Goal: Task Accomplishment & Management: Manage account settings

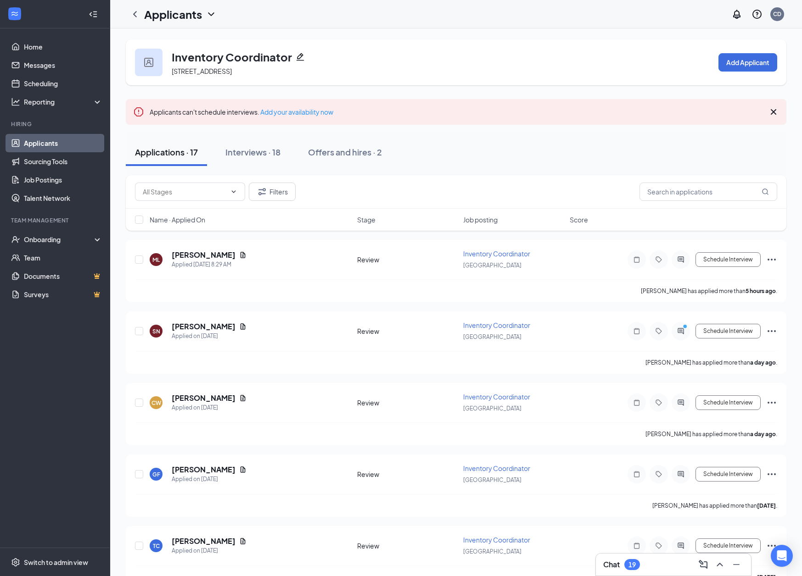
click at [407, 54] on div "Inventory Coordinator [STREET_ADDRESS] Add Applicant" at bounding box center [456, 62] width 660 height 46
click at [377, 22] on div "Applicants CD" at bounding box center [456, 14] width 692 height 28
click at [55, 141] on link "Applicants" at bounding box center [63, 143] width 78 height 18
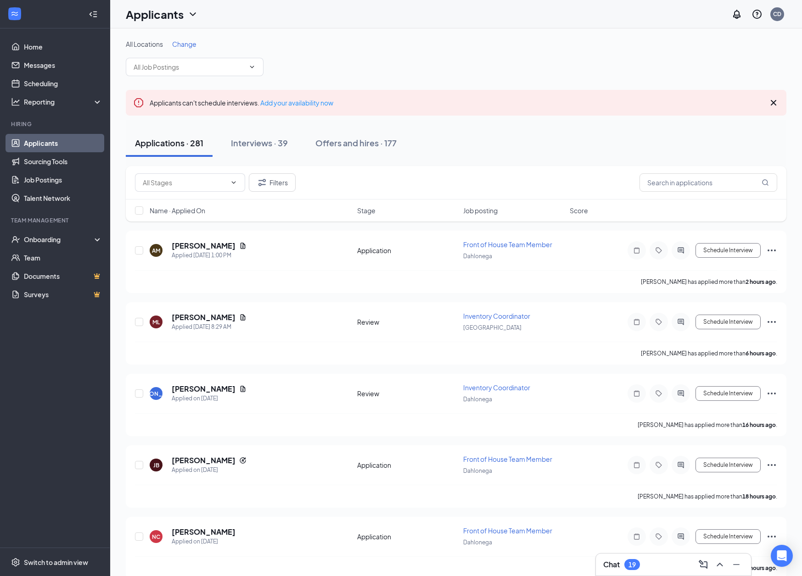
click at [330, 47] on div "All Locations Change" at bounding box center [456, 43] width 660 height 9
click at [51, 260] on link "Team" at bounding box center [63, 258] width 78 height 18
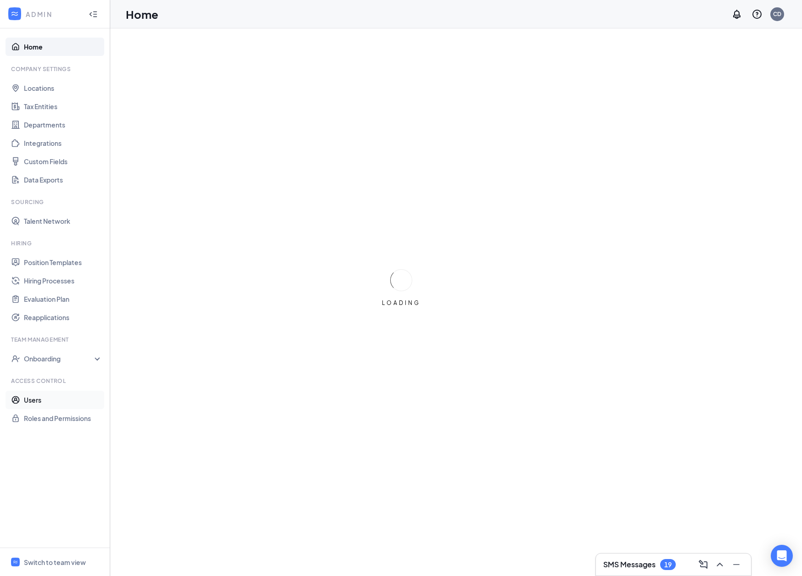
click at [54, 403] on link "Users" at bounding box center [63, 400] width 78 height 18
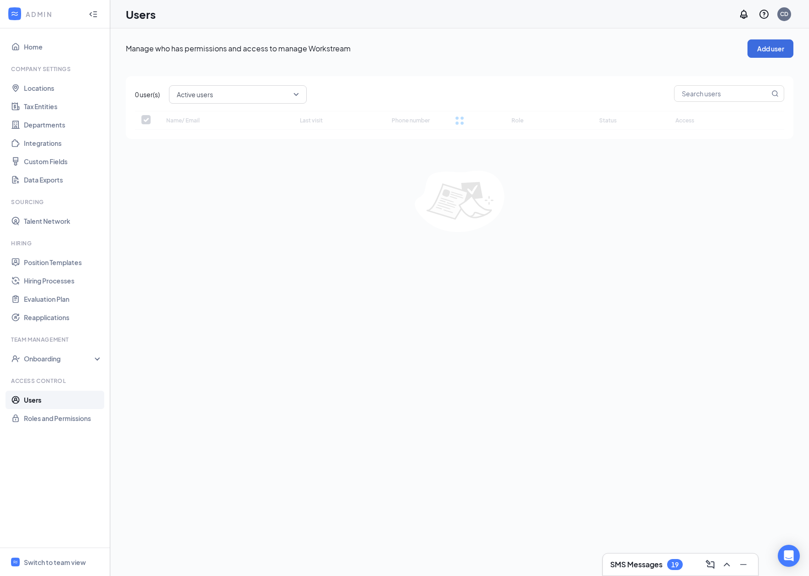
checkbox input "false"
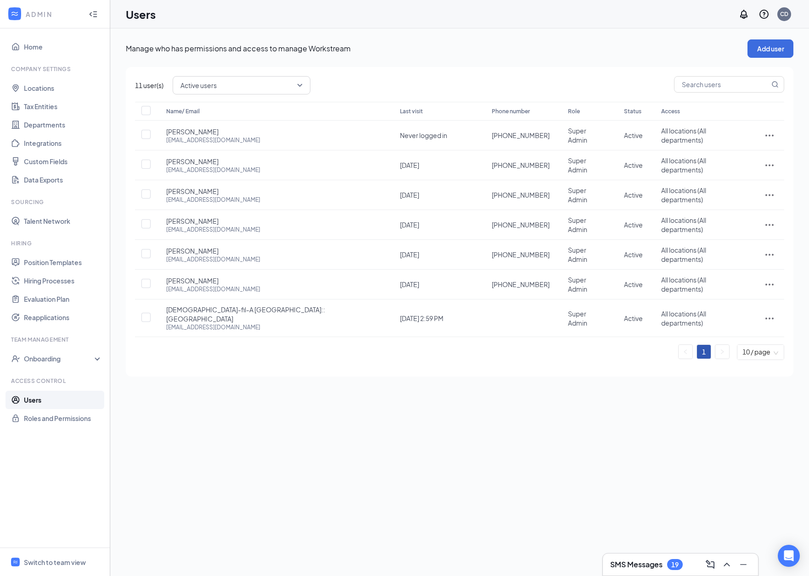
click at [652, 559] on div "SMS Messages 19" at bounding box center [680, 565] width 140 height 15
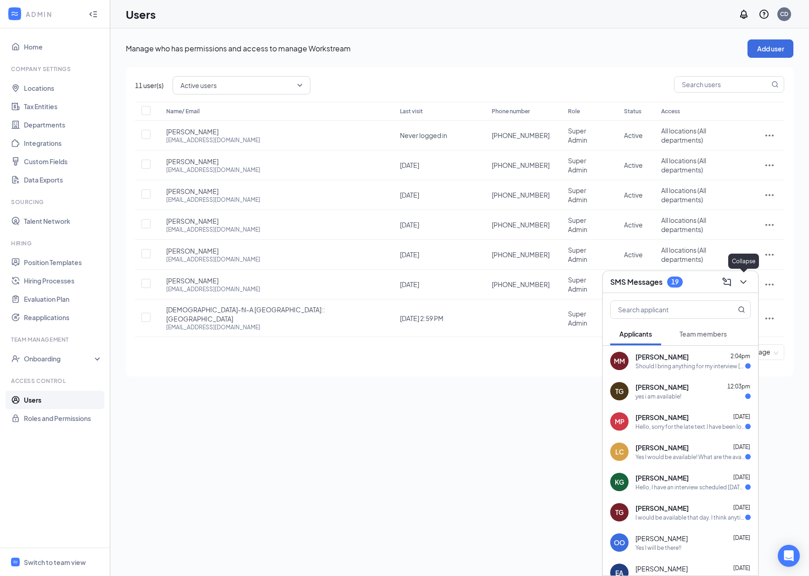
click at [743, 283] on icon "ChevronDown" at bounding box center [743, 282] width 6 height 4
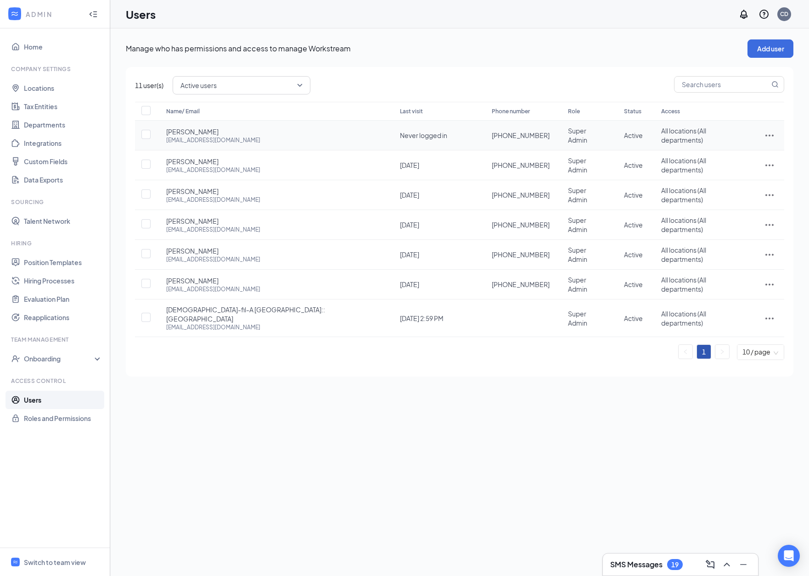
click at [764, 134] on icon "ActionsIcon" at bounding box center [769, 135] width 11 height 11
click at [396, 400] on div "Manage who has permissions and access to manage Workstream Add user 11 user(s) …" at bounding box center [459, 302] width 698 height 548
click at [771, 139] on icon "ActionsIcon" at bounding box center [769, 135] width 11 height 11
click at [360, 403] on div "Manage who has permissions and access to manage Workstream Add user 11 user(s) …" at bounding box center [459, 302] width 698 height 548
click at [659, 562] on h3 "SMS Messages" at bounding box center [636, 565] width 52 height 10
